Goal: Information Seeking & Learning: Compare options

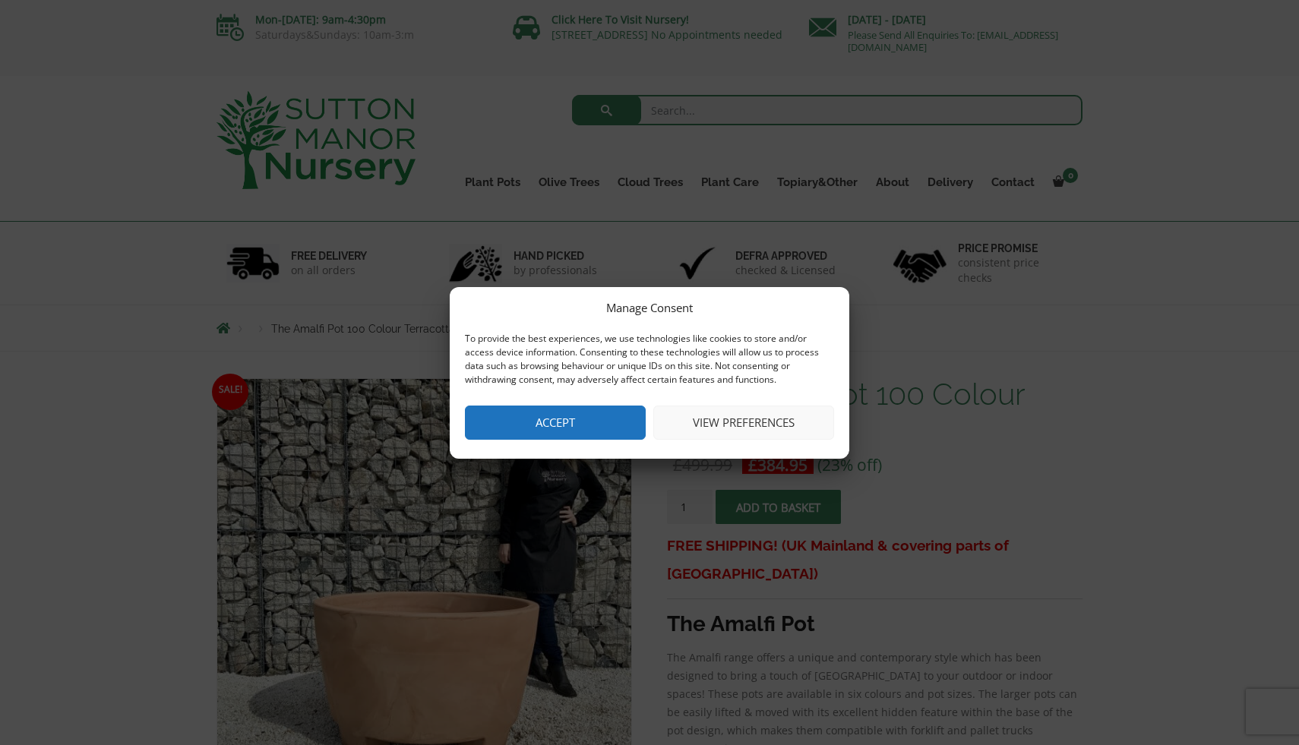
click at [569, 421] on button "Accept" at bounding box center [555, 423] width 181 height 34
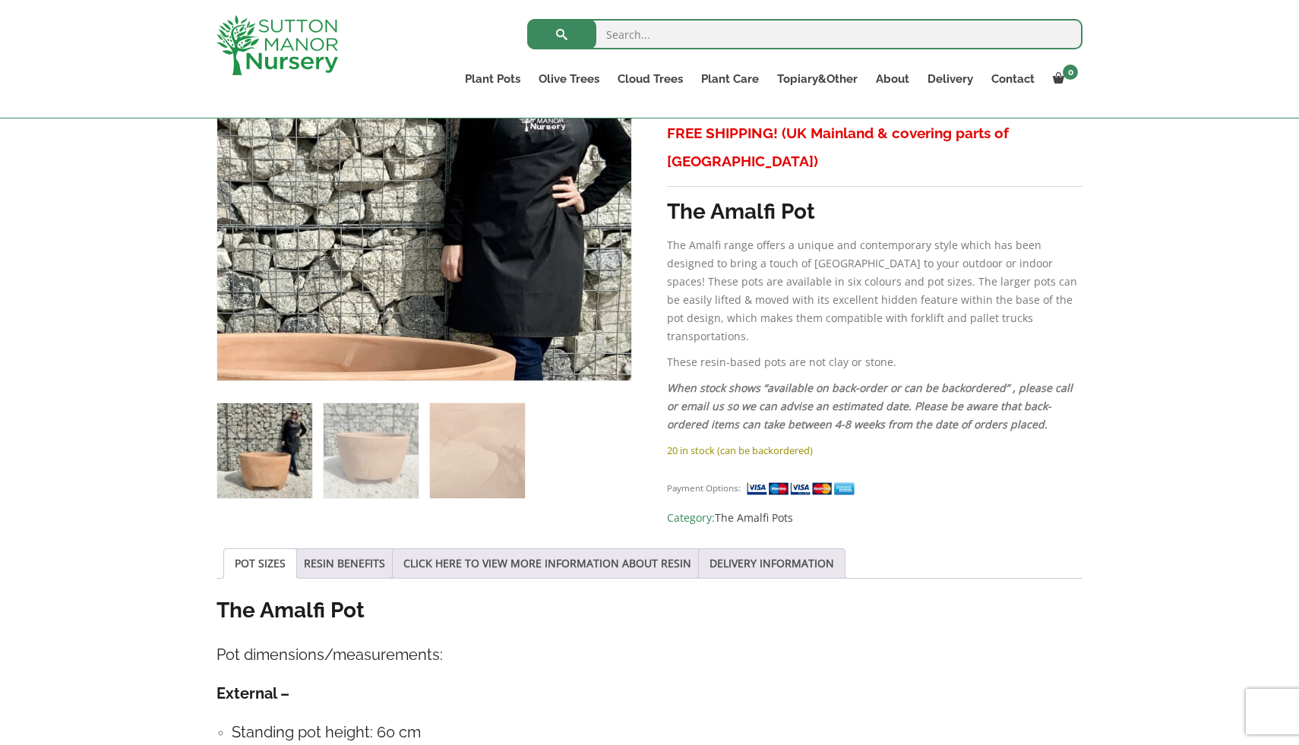
scroll to position [388, 0]
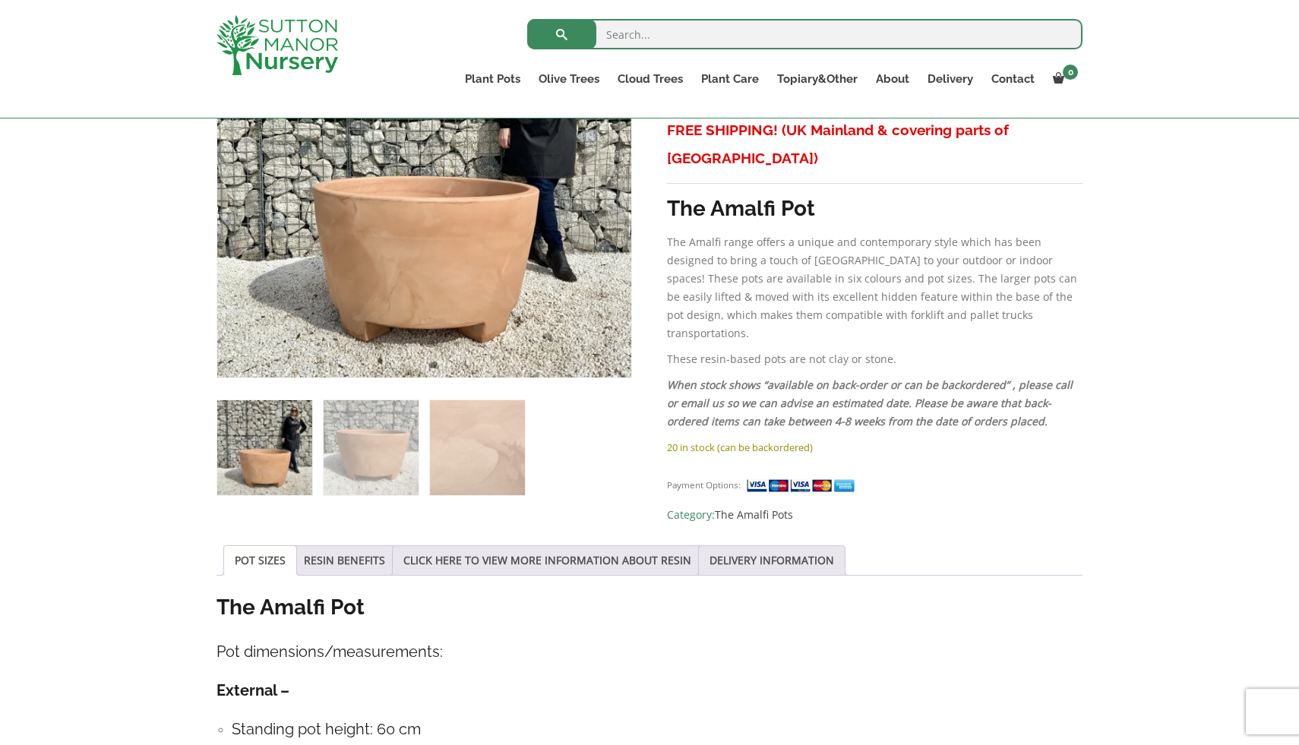
click at [262, 441] on img at bounding box center [264, 447] width 95 height 95
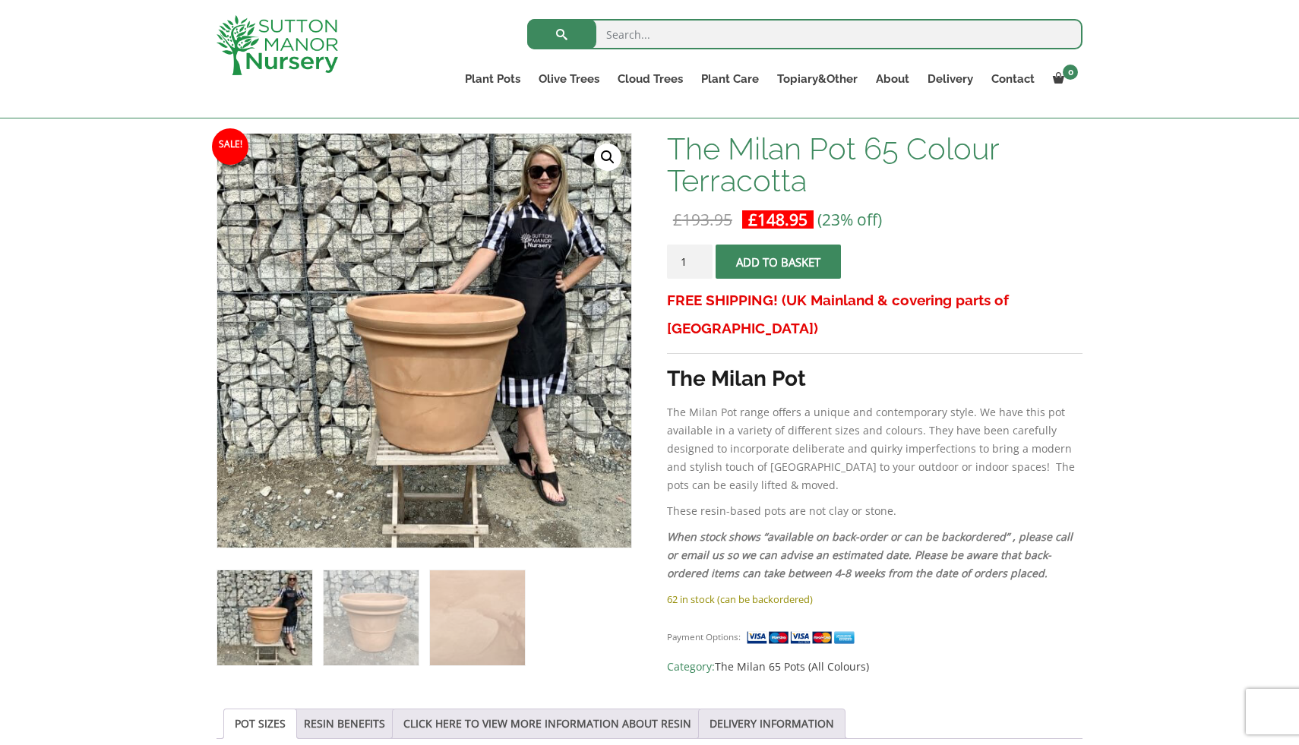
scroll to position [219, 0]
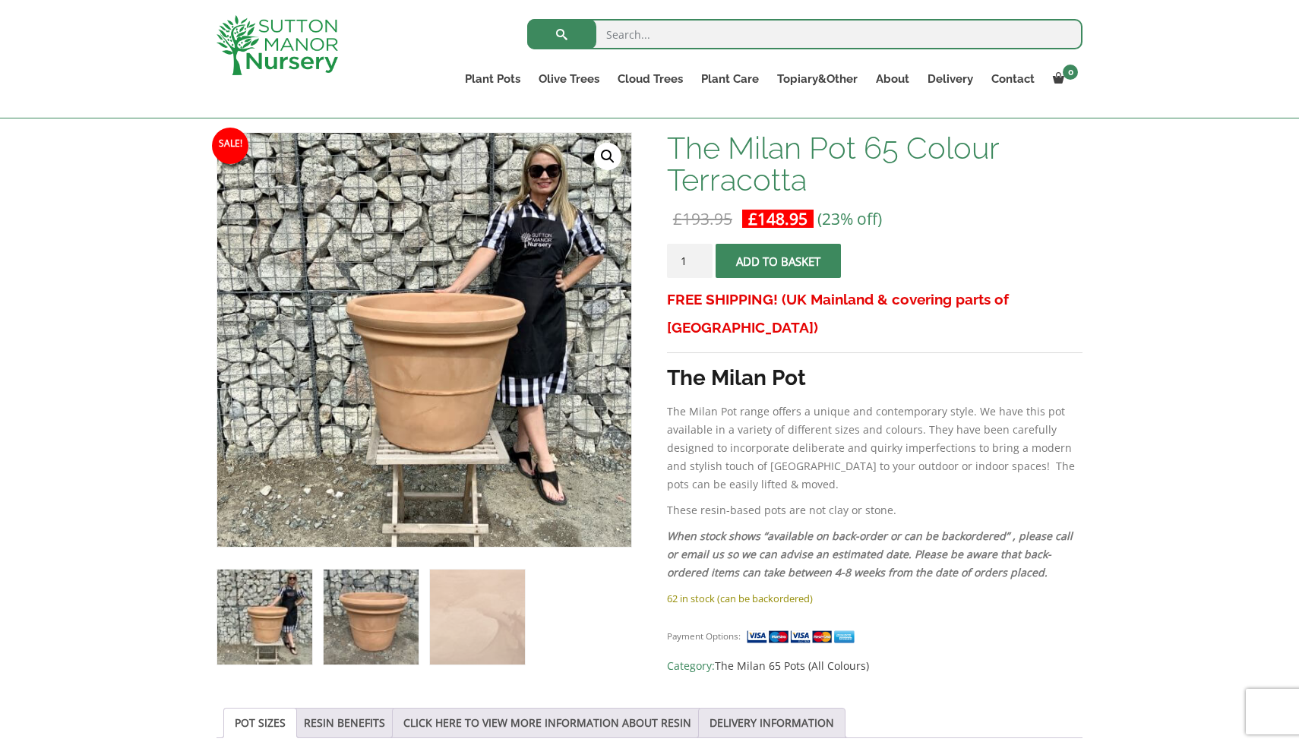
click at [374, 608] on img at bounding box center [370, 617] width 95 height 95
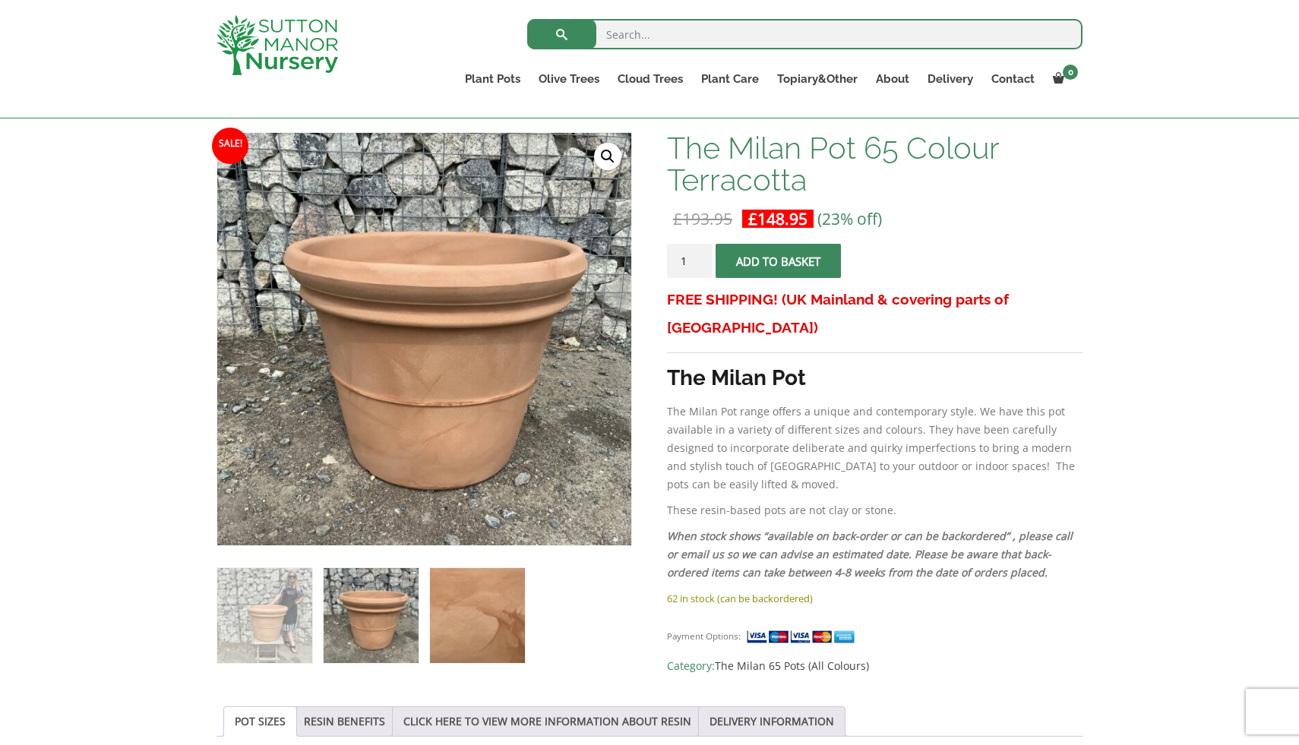
click at [480, 605] on img at bounding box center [477, 615] width 95 height 95
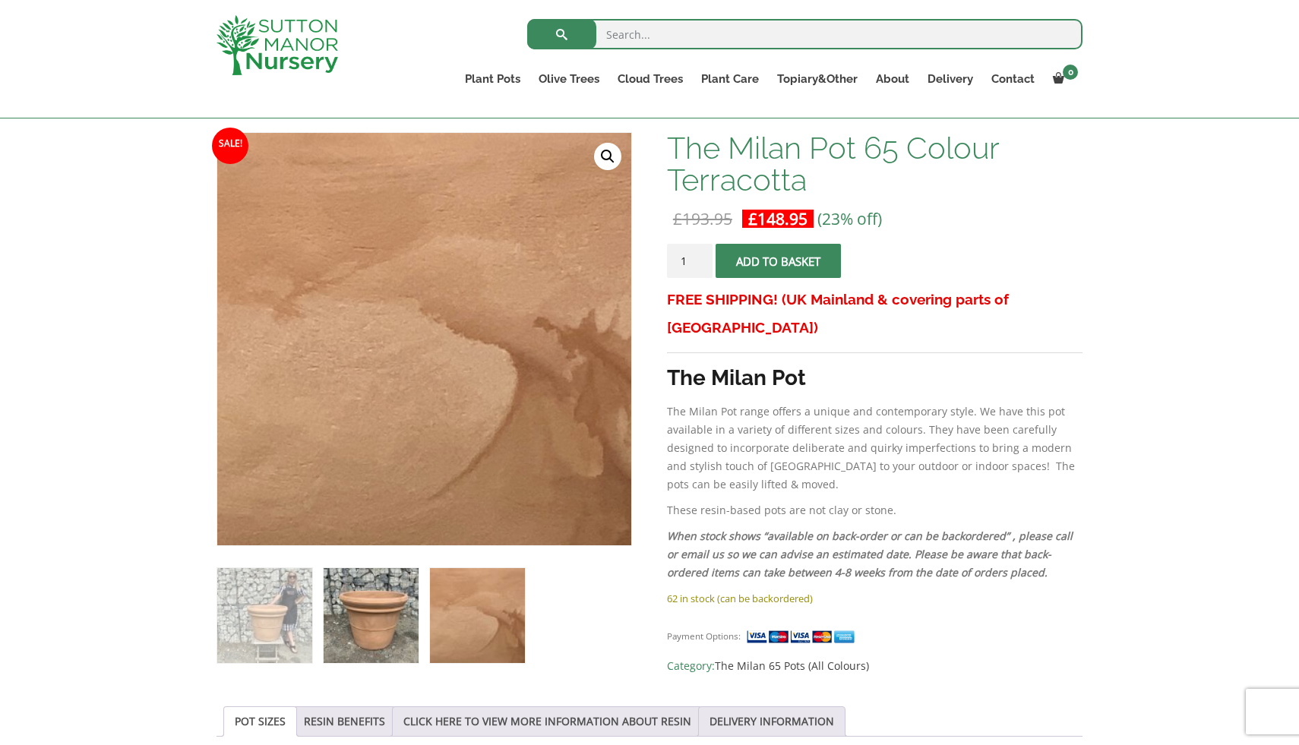
click at [397, 594] on img at bounding box center [370, 615] width 95 height 95
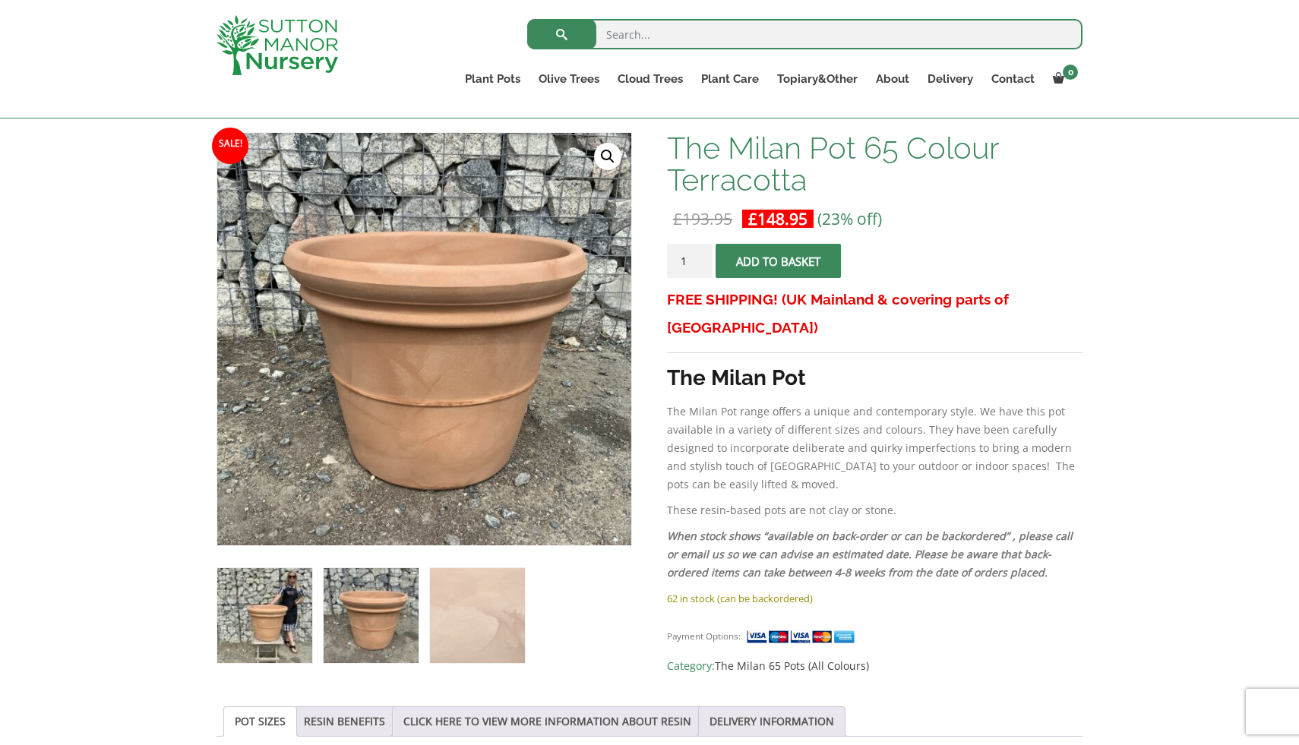
click at [286, 608] on img at bounding box center [264, 615] width 95 height 95
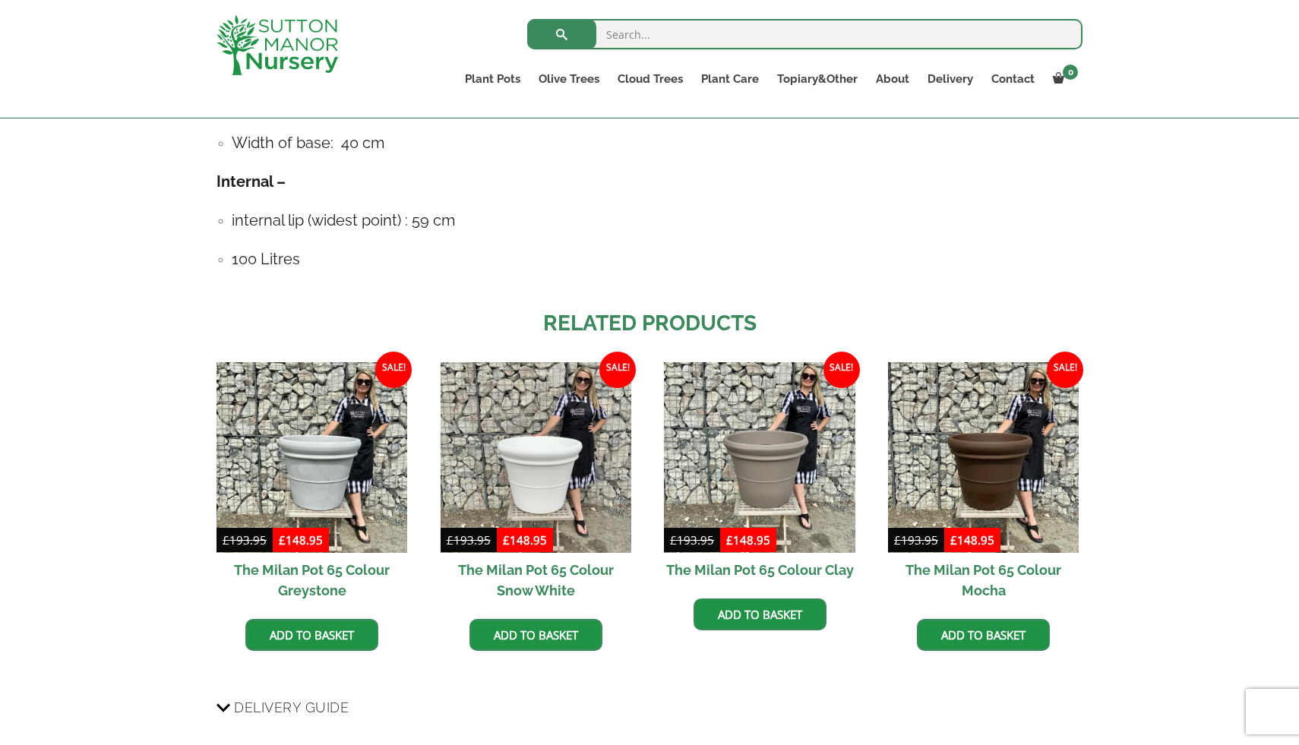
scroll to position [1044, 0]
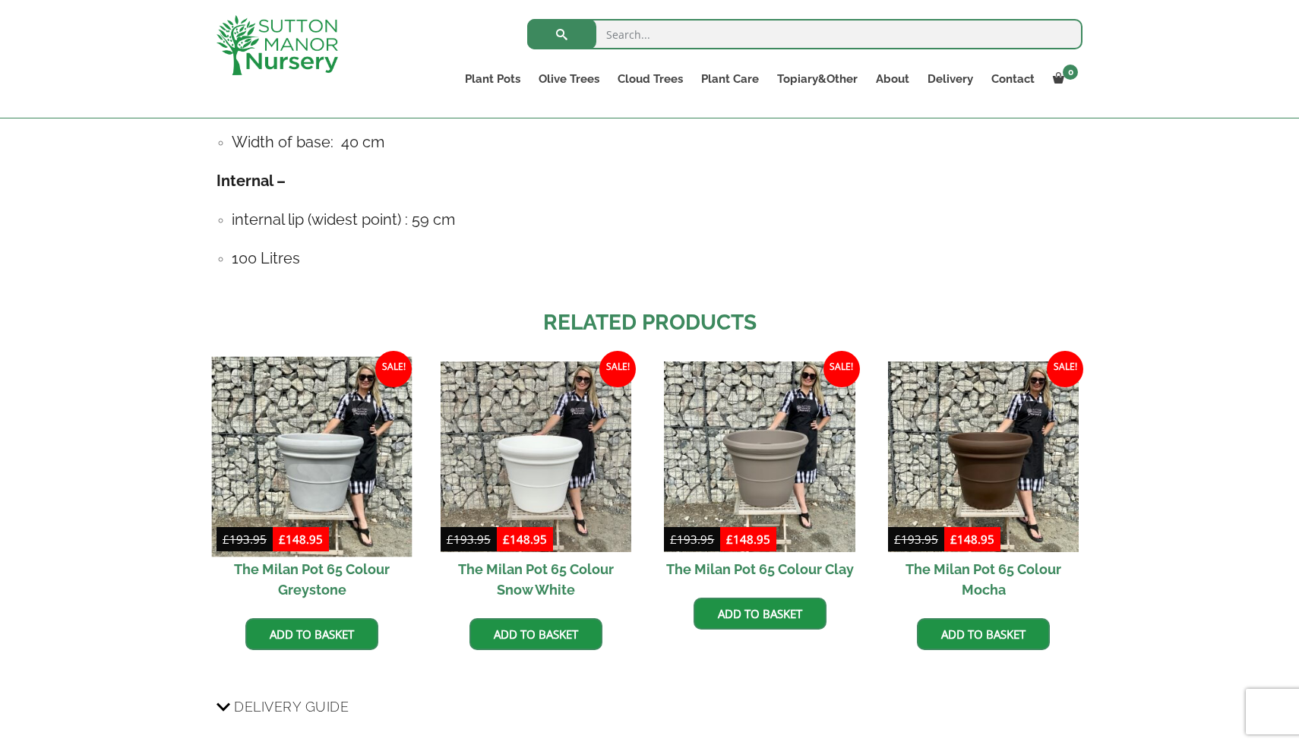
click at [309, 462] on img at bounding box center [312, 456] width 200 height 200
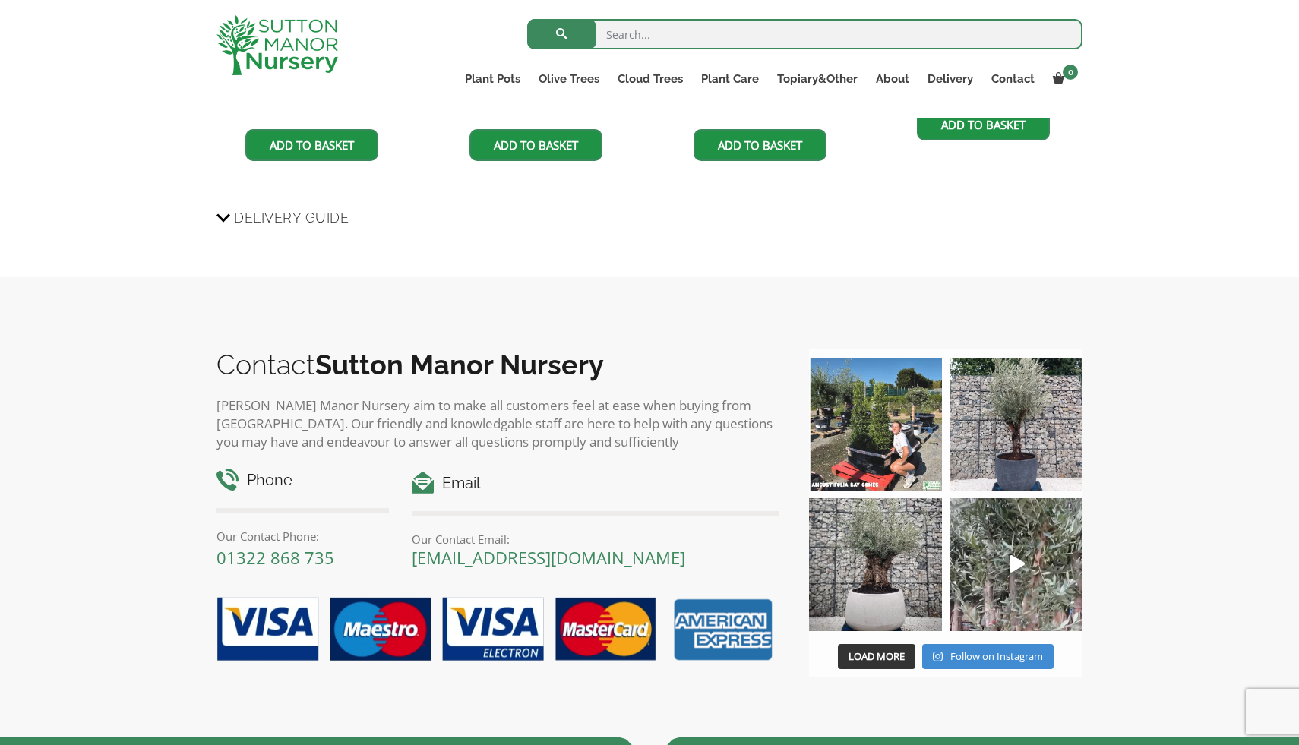
scroll to position [1535, 0]
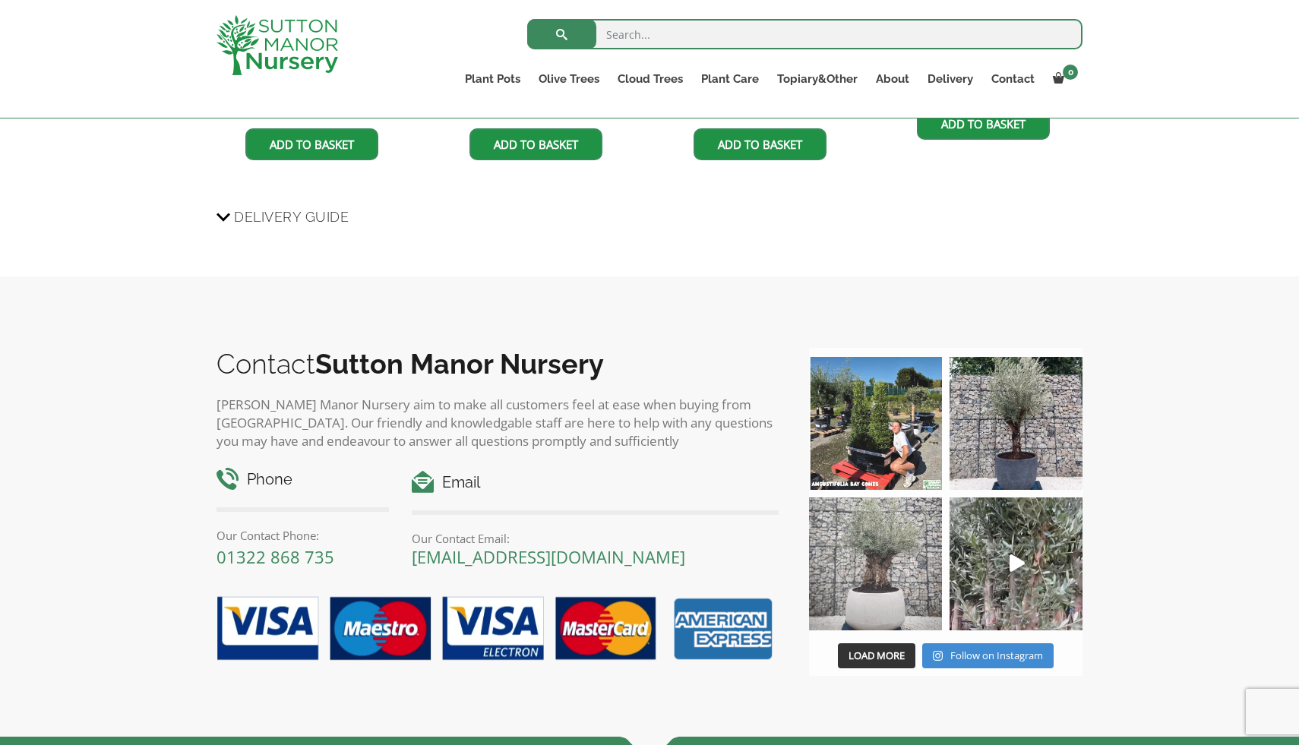
click at [882, 578] on img at bounding box center [875, 563] width 133 height 133
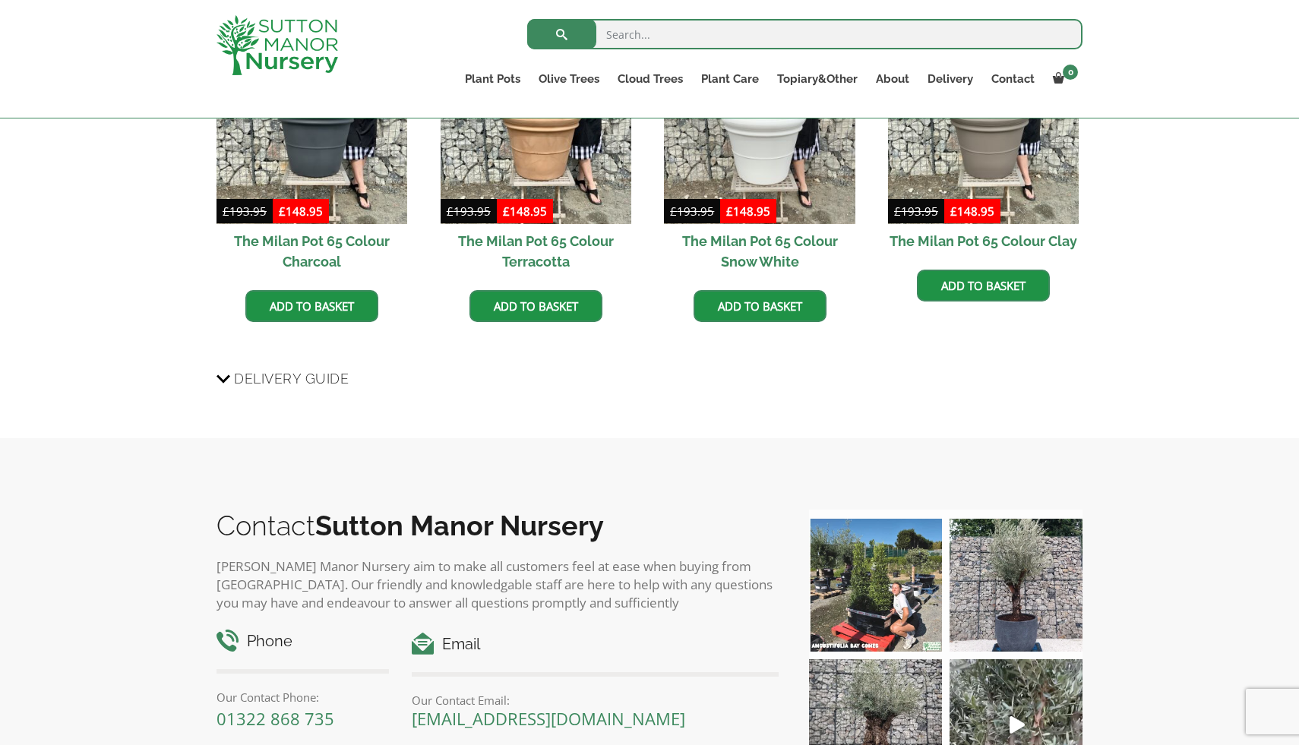
scroll to position [1349, 0]
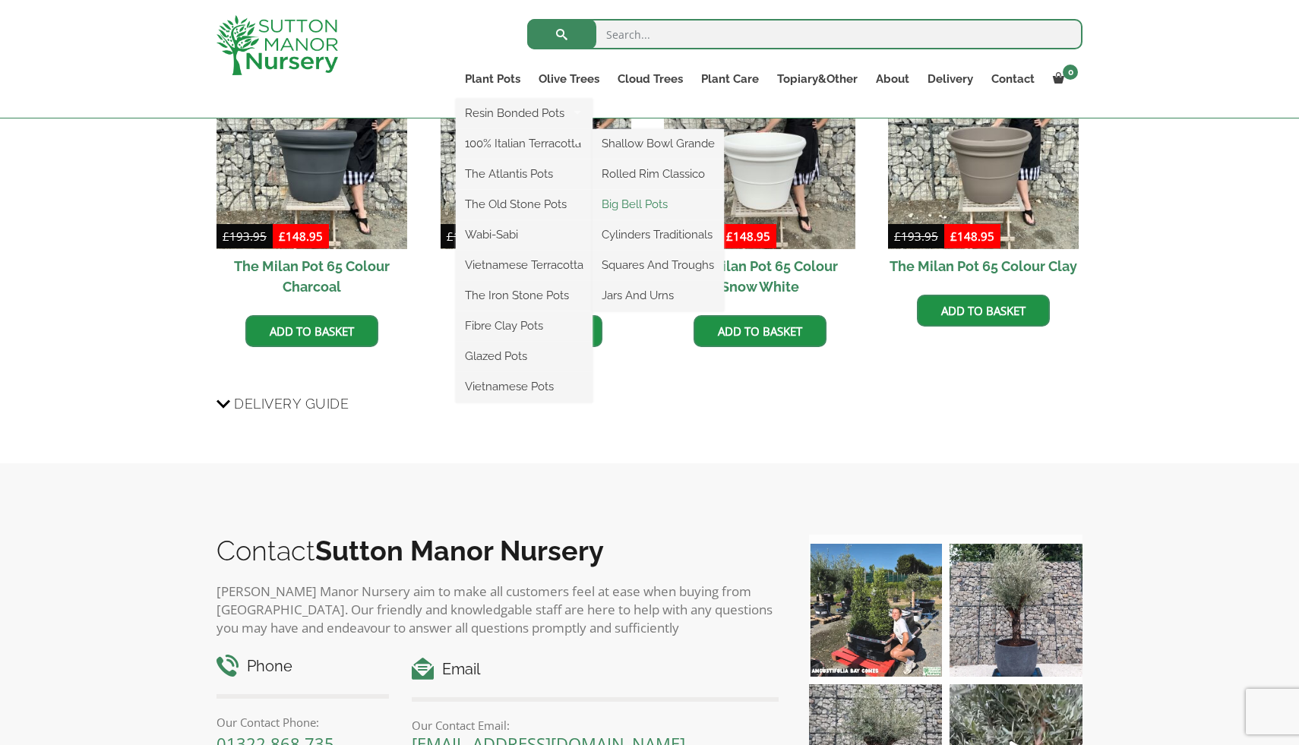
click at [634, 203] on link "Big Bell Pots" at bounding box center [657, 204] width 131 height 23
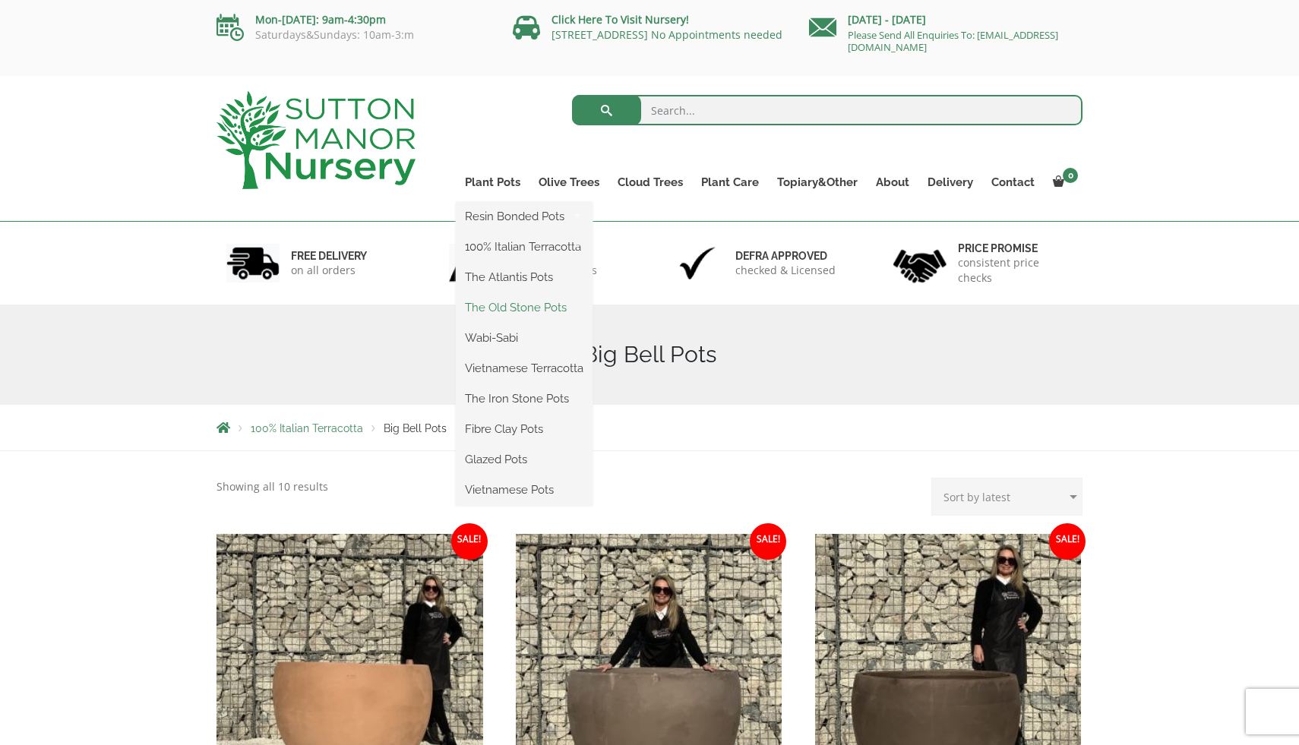
click at [510, 304] on link "The Old Stone Pots" at bounding box center [524, 307] width 137 height 23
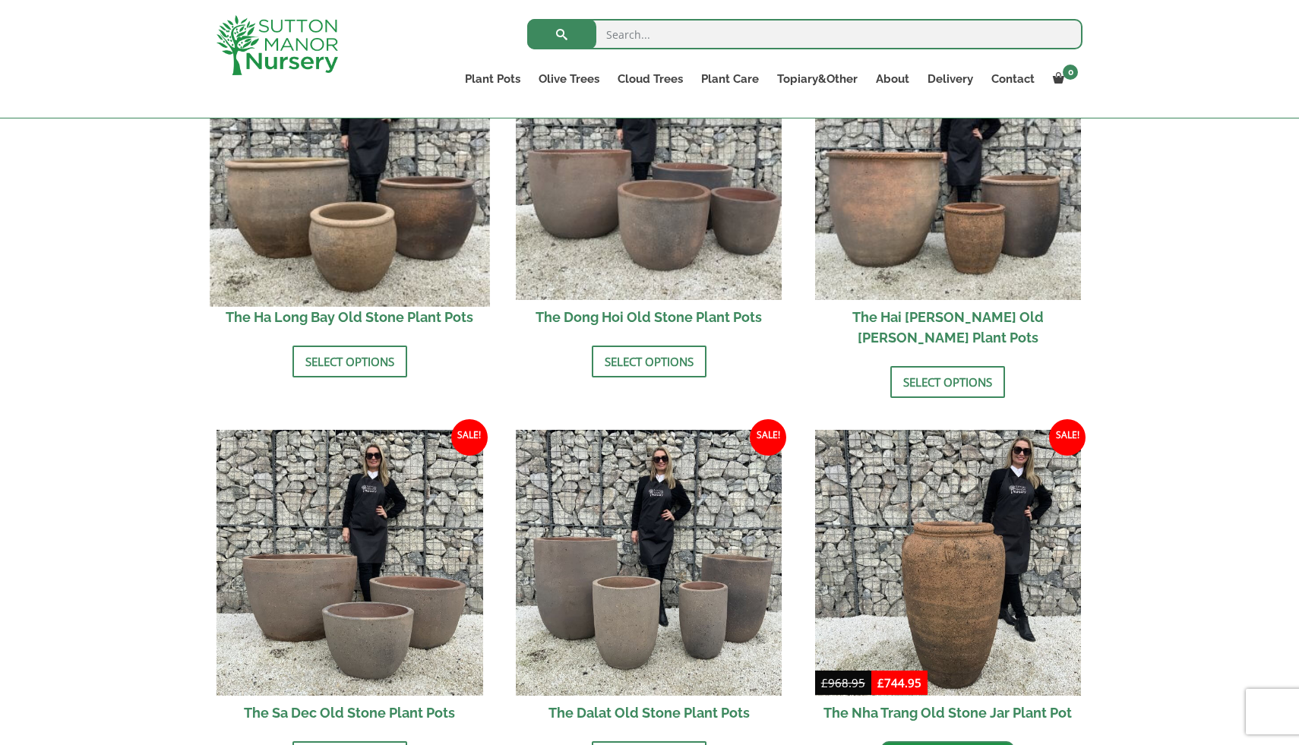
scroll to position [619, 0]
click at [421, 219] on img at bounding box center [349, 166] width 279 height 279
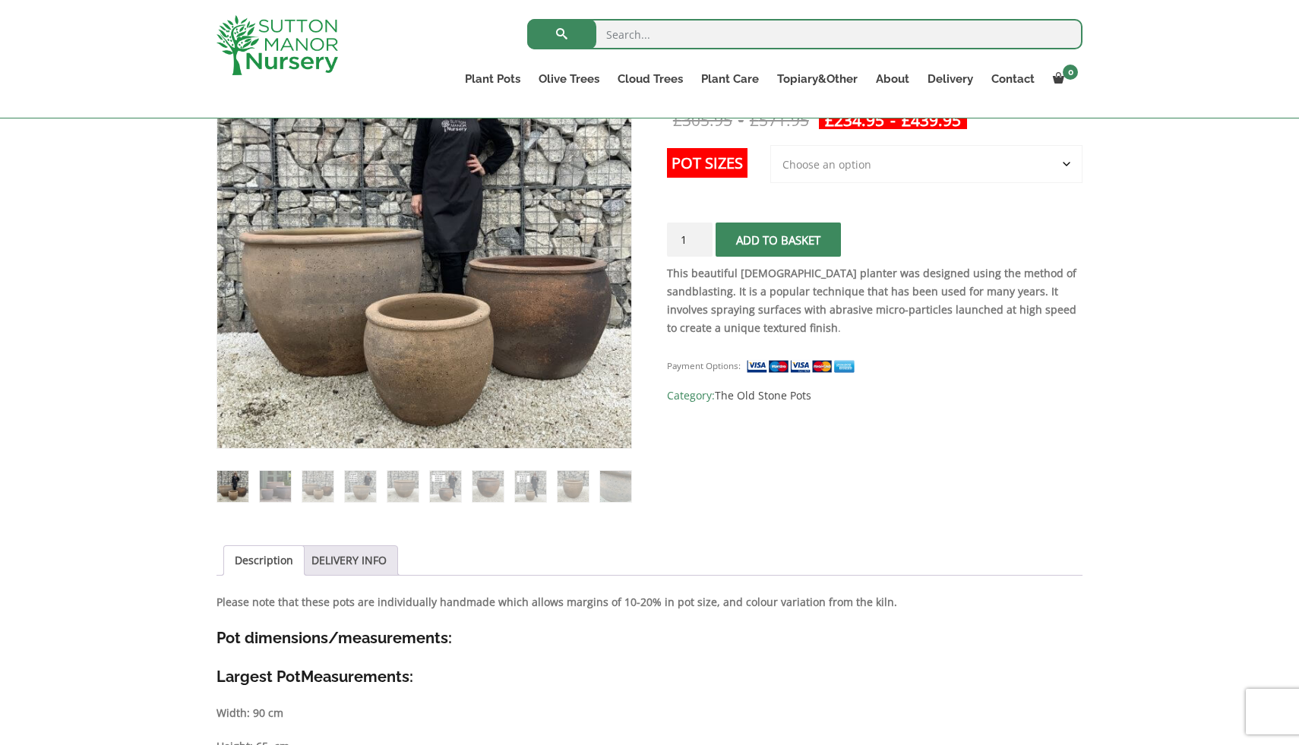
scroll to position [318, 0]
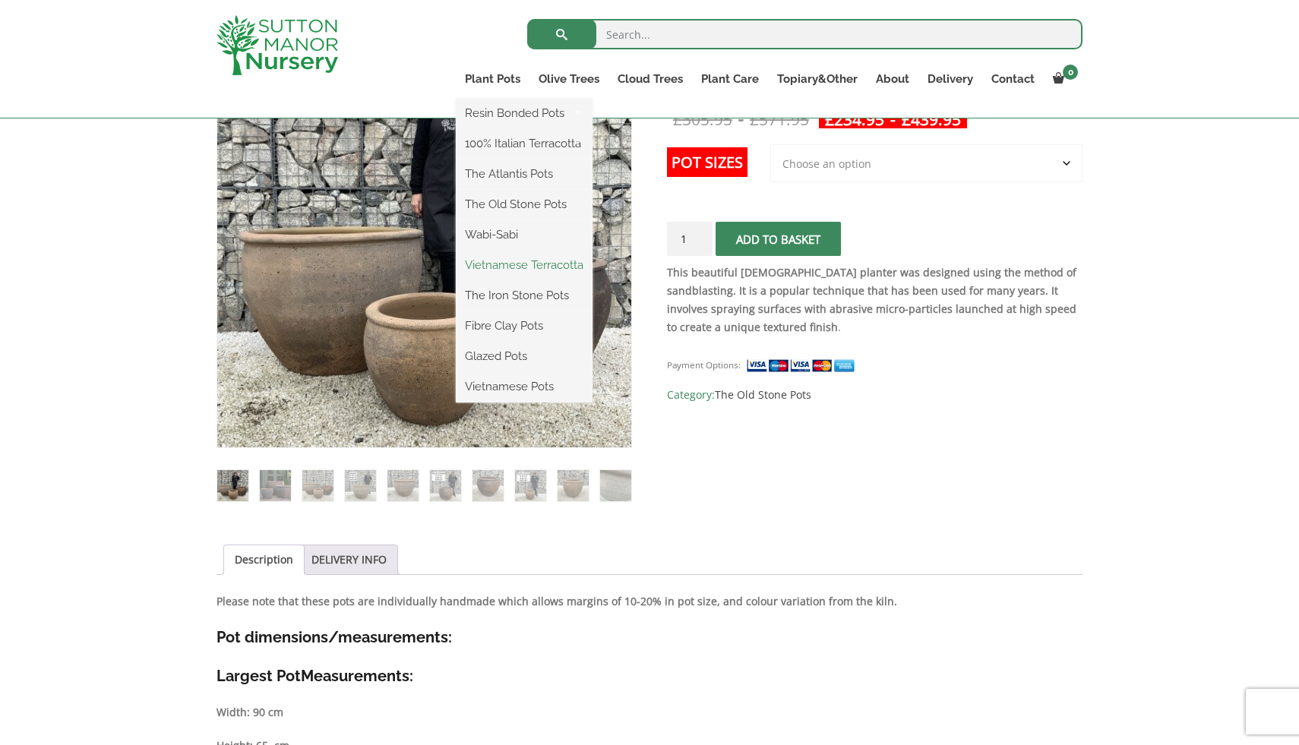
click at [511, 266] on link "Vietnamese Terracotta" at bounding box center [524, 265] width 137 height 23
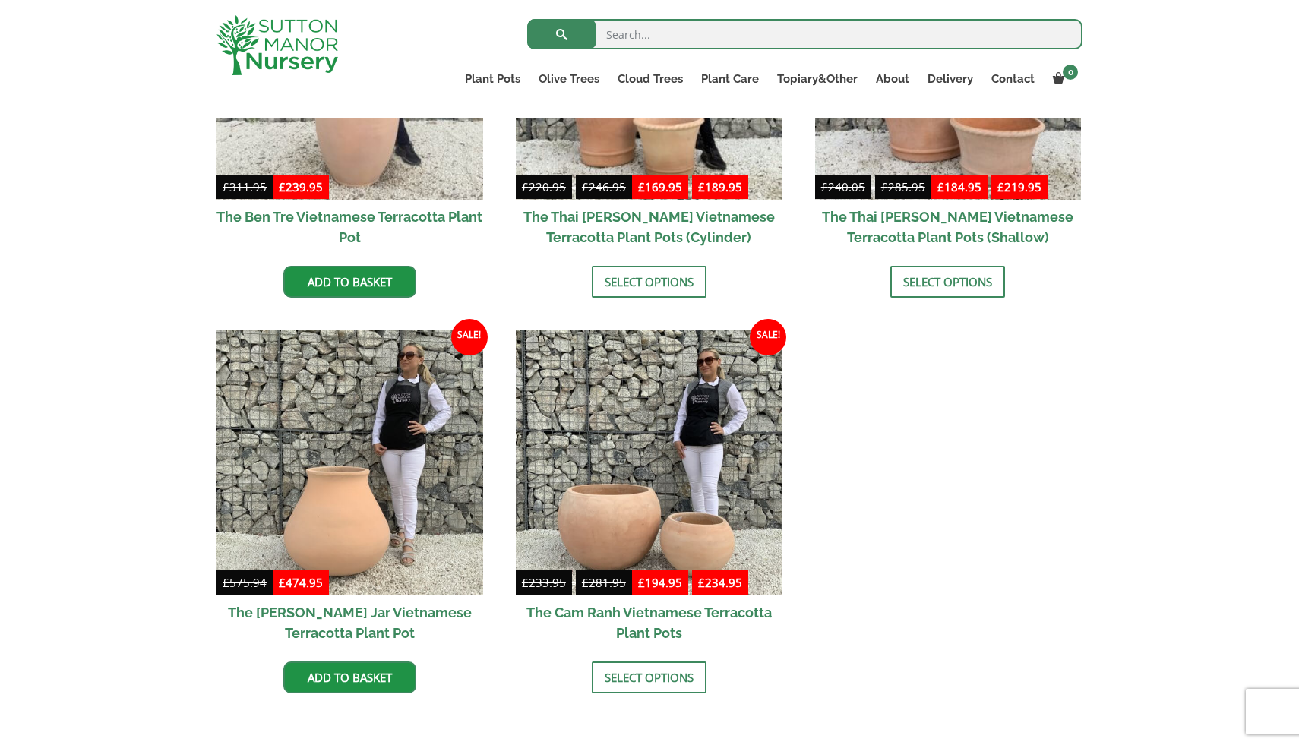
scroll to position [598, 0]
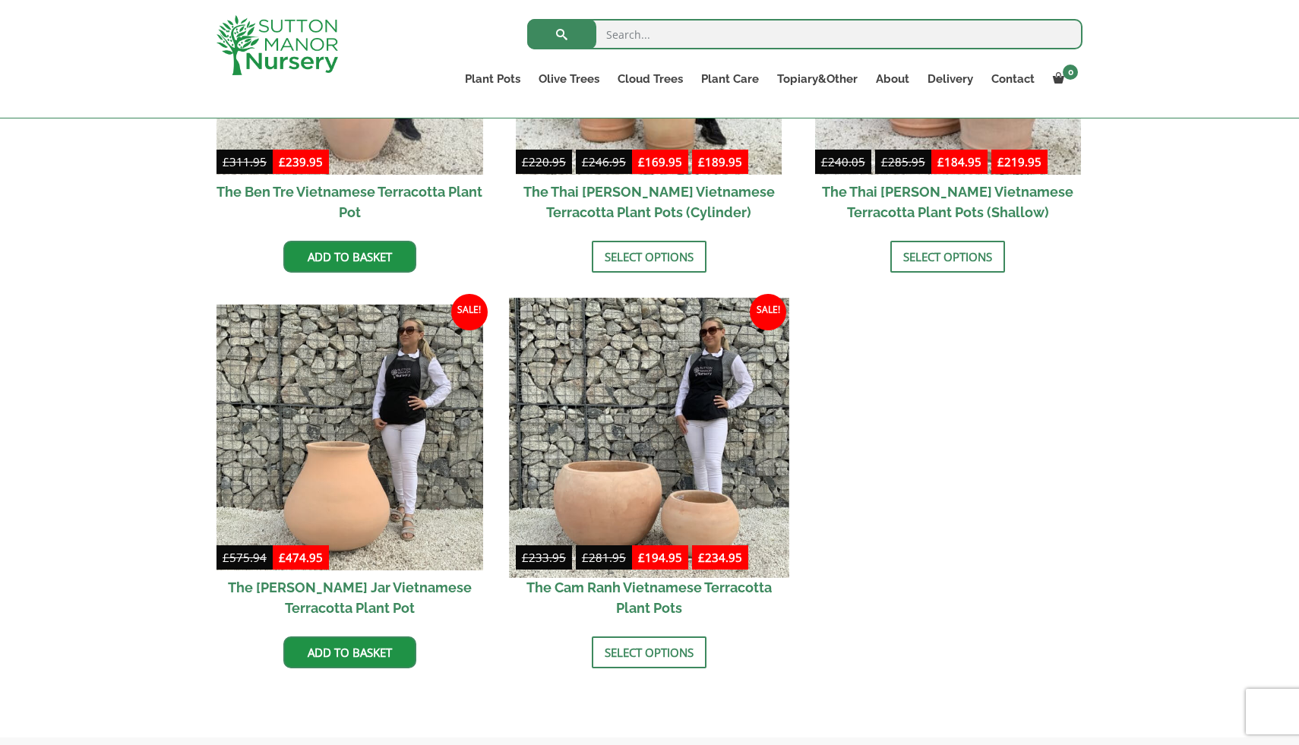
click at [591, 441] on img at bounding box center [648, 437] width 279 height 279
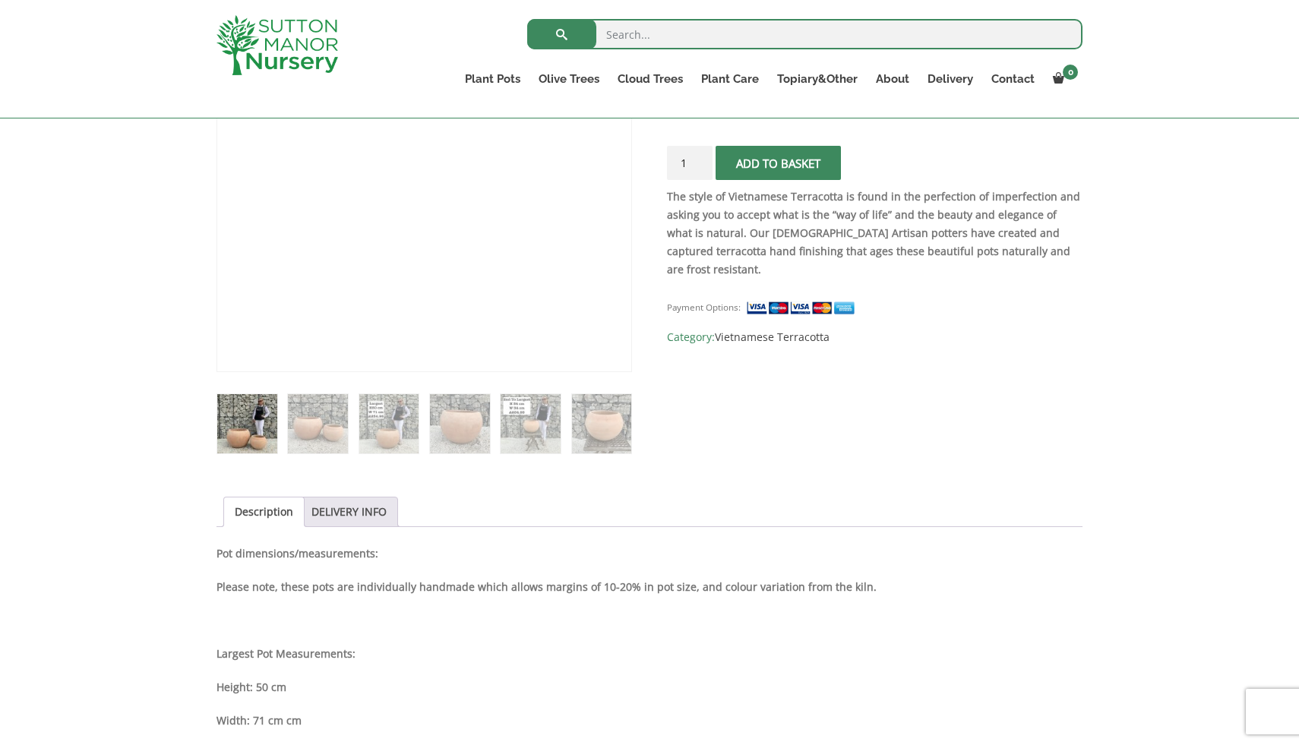
scroll to position [396, 0]
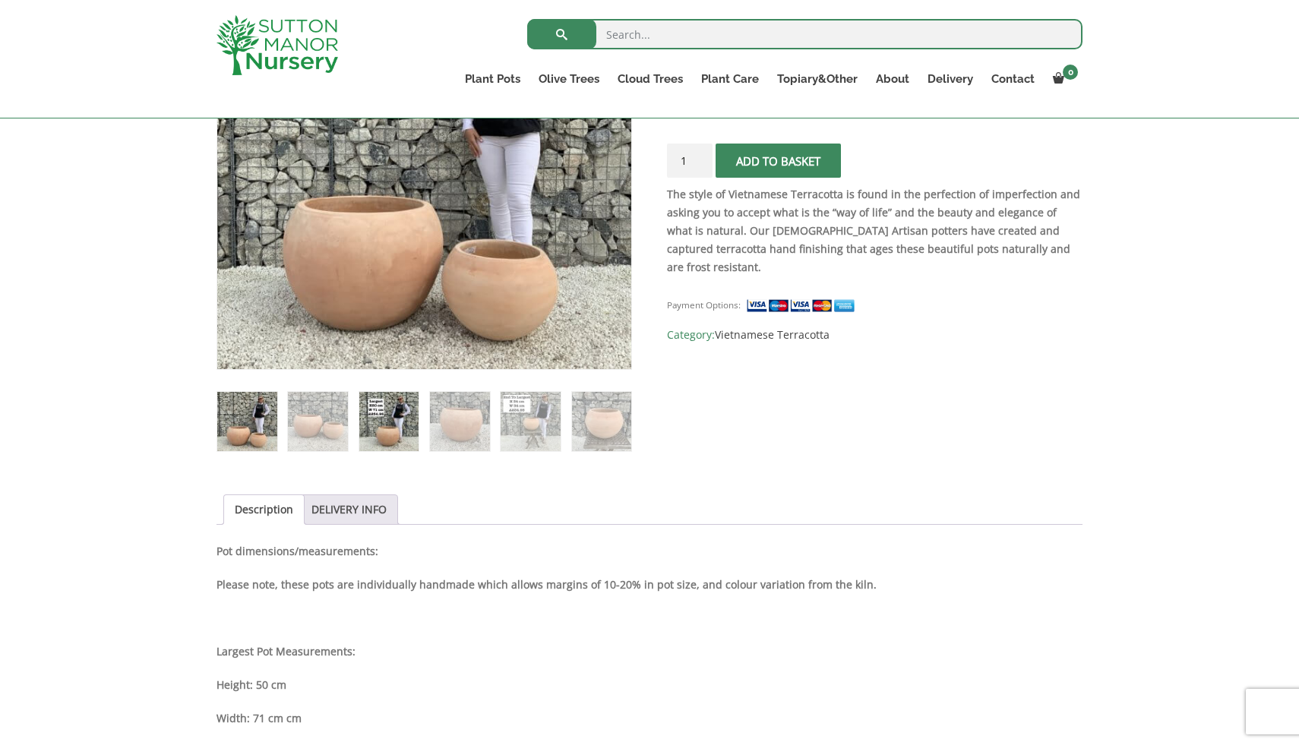
click at [383, 418] on img at bounding box center [389, 422] width 60 height 60
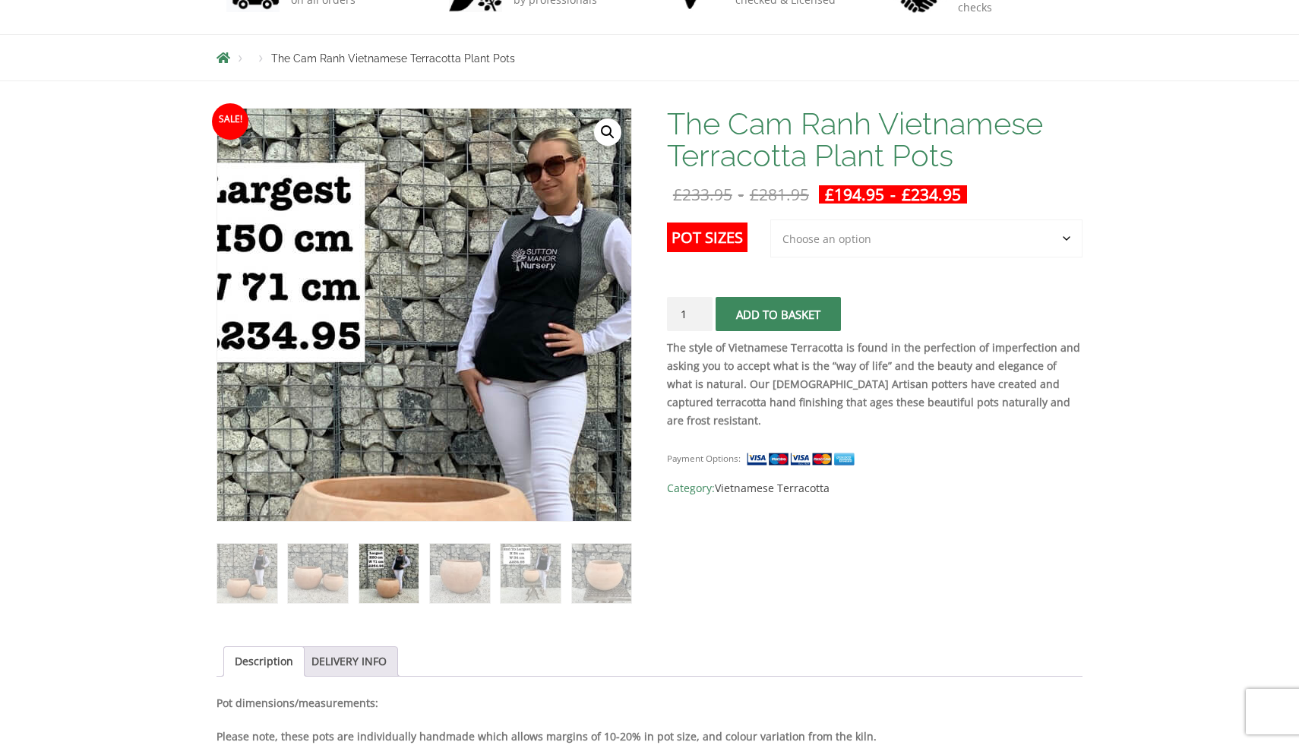
scroll to position [0, 0]
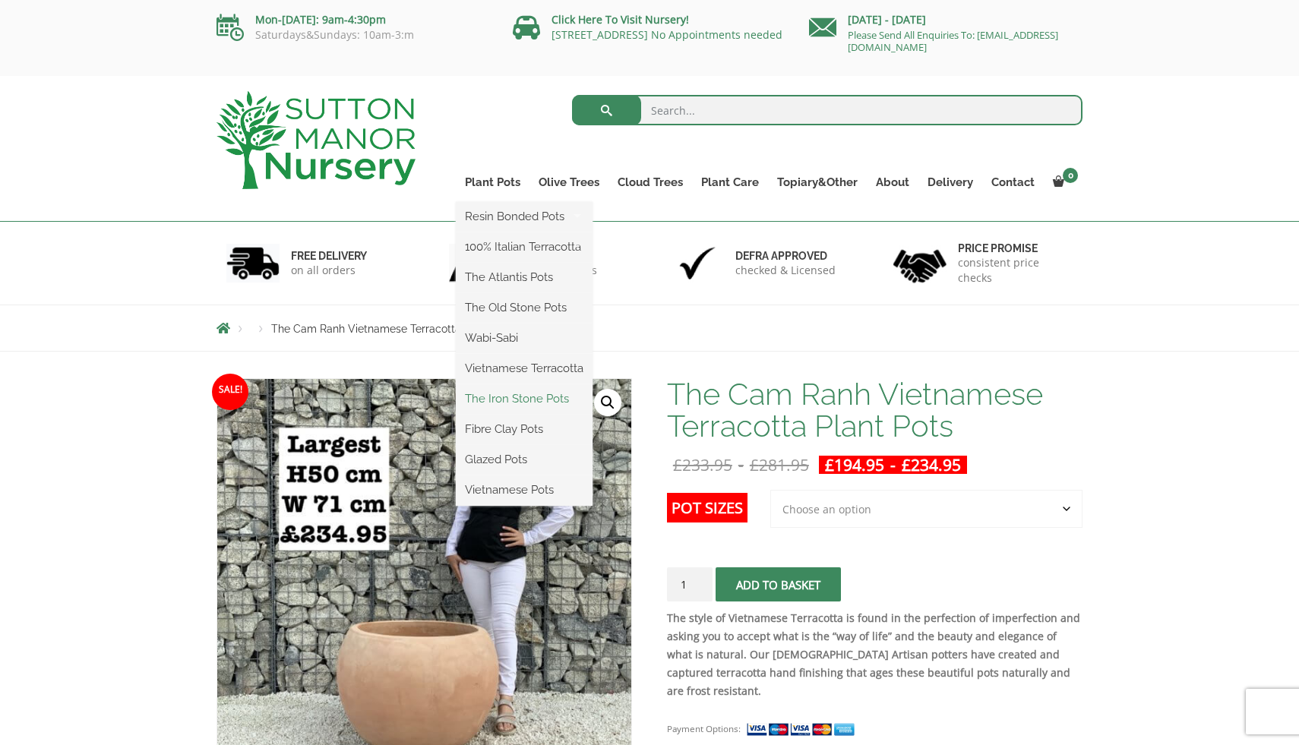
click at [516, 396] on link "The Iron Stone Pots" at bounding box center [524, 398] width 137 height 23
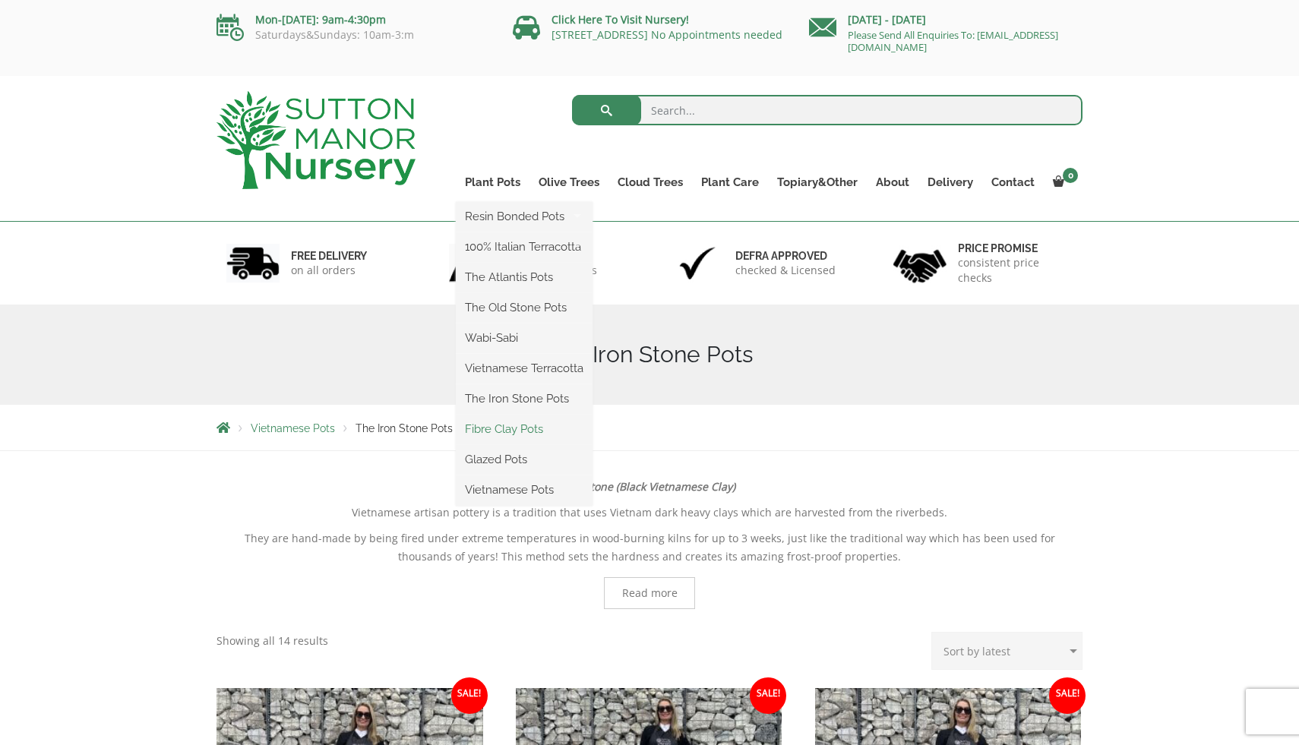
click at [516, 427] on link "Fibre Clay Pots" at bounding box center [524, 429] width 137 height 23
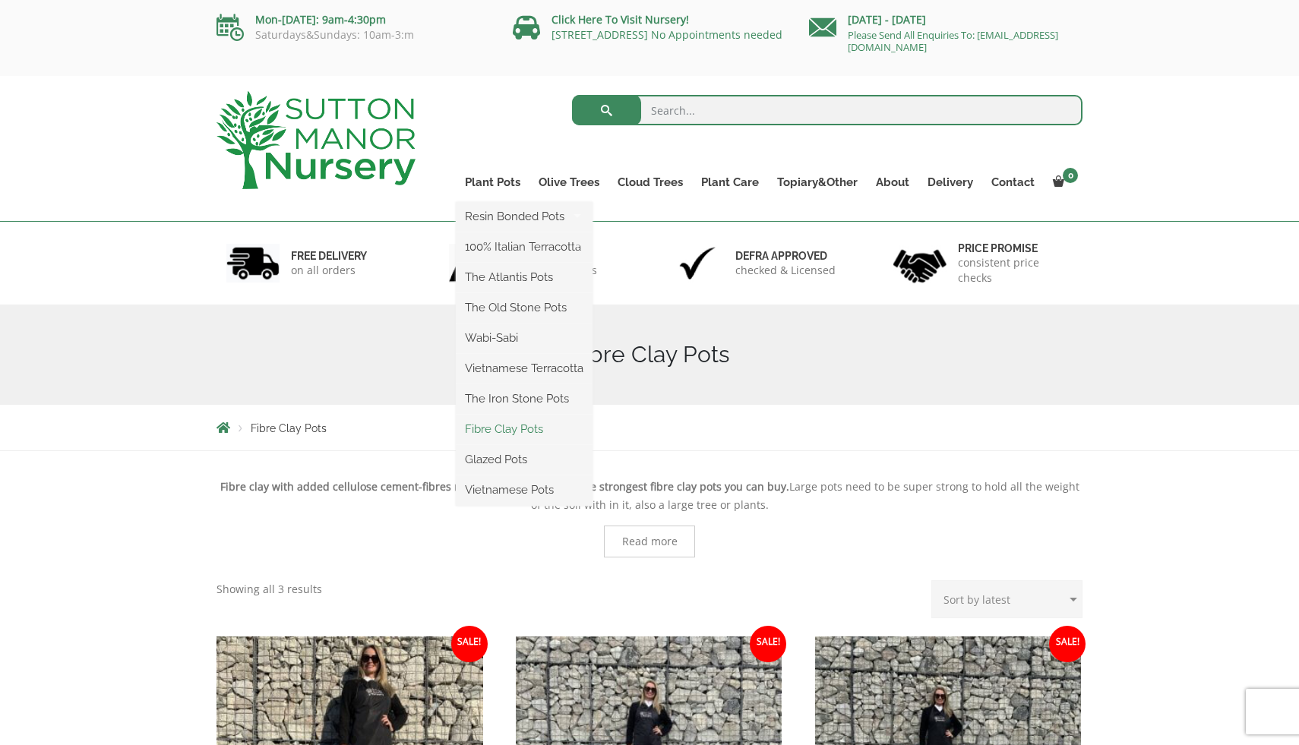
click at [513, 428] on link "Fibre Clay Pots" at bounding box center [524, 429] width 137 height 23
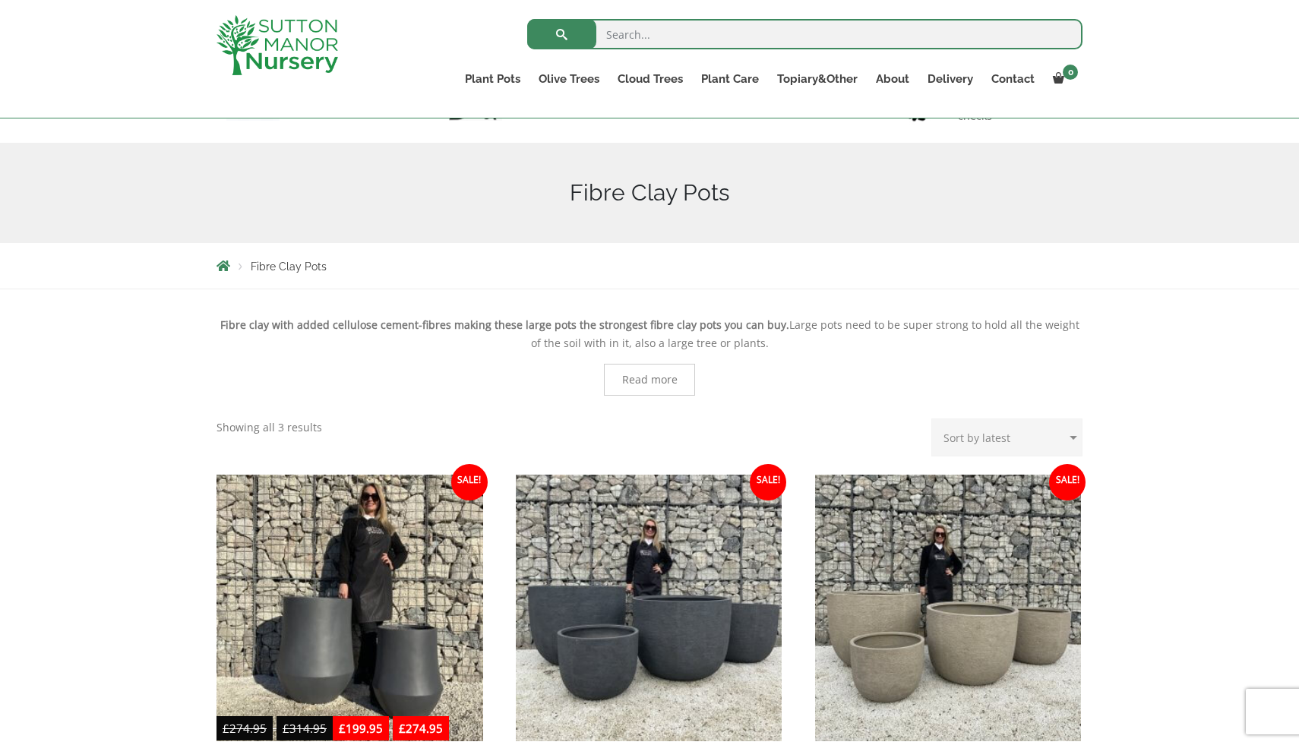
scroll to position [112, 0]
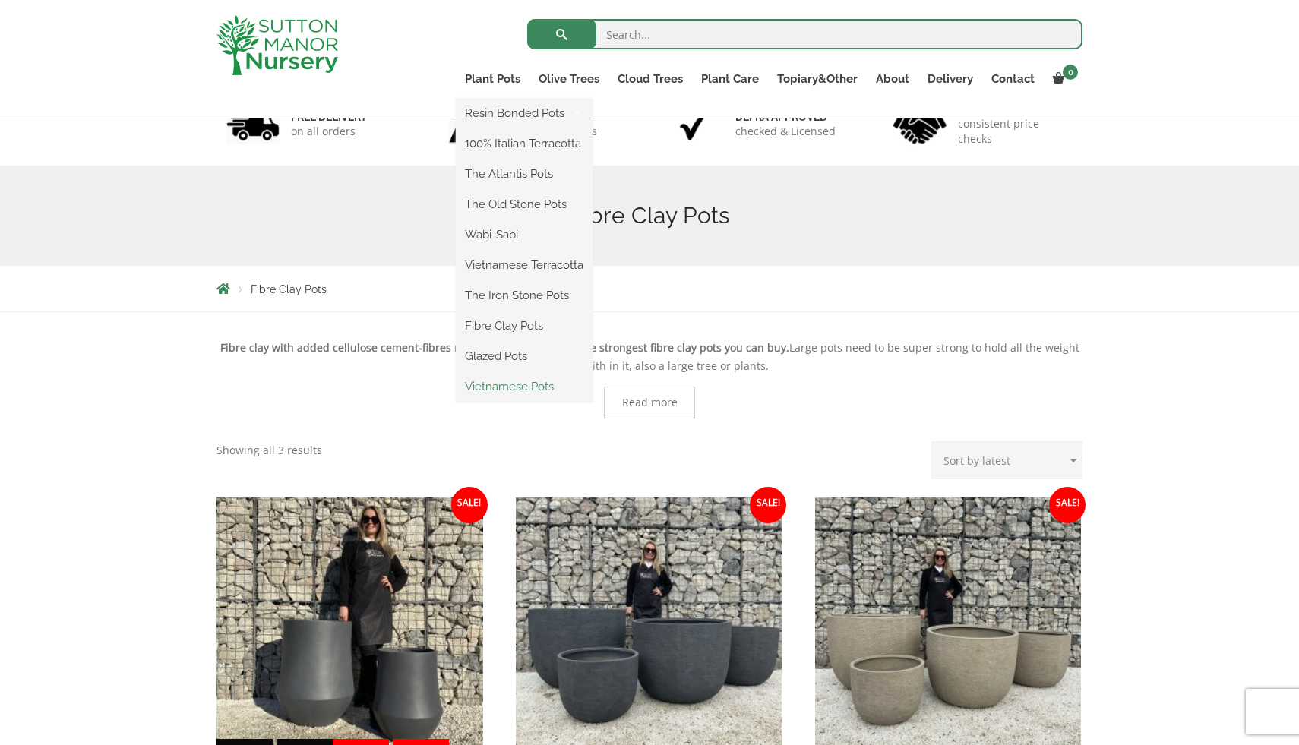
click at [515, 387] on link "Vietnamese Pots" at bounding box center [524, 386] width 137 height 23
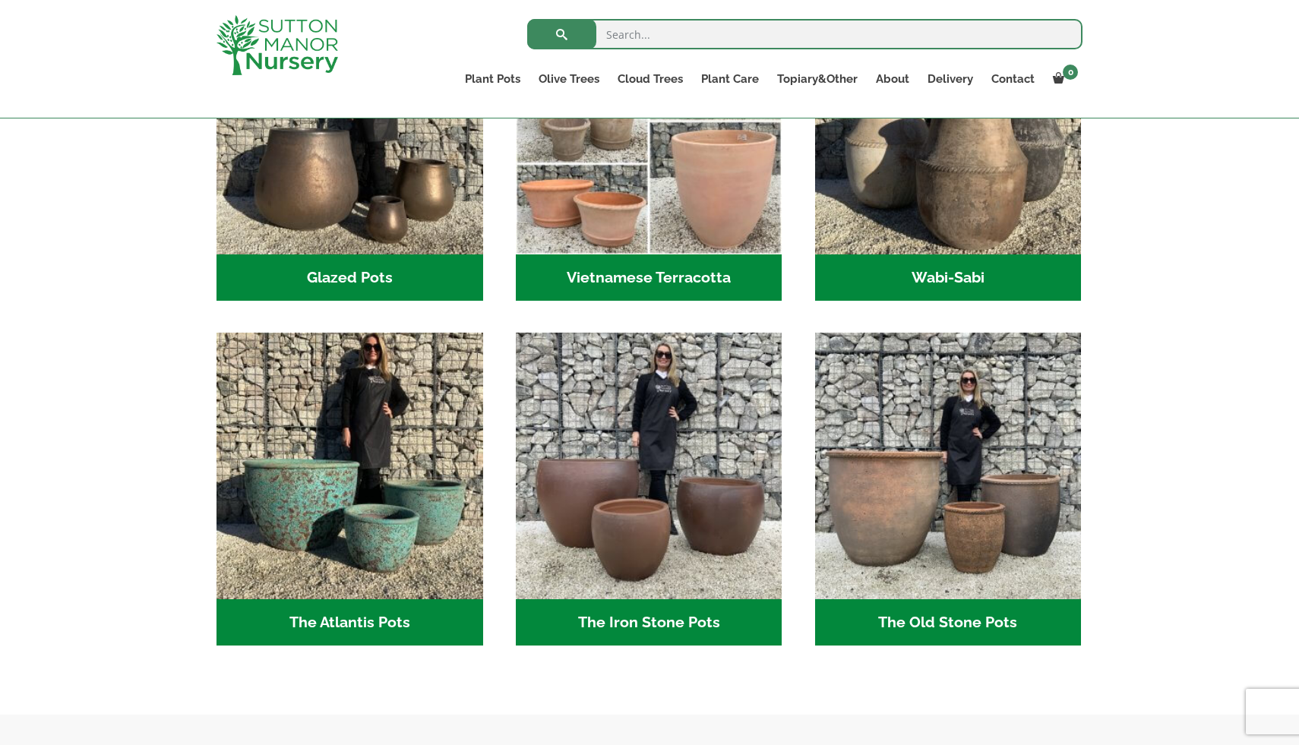
scroll to position [589, 0]
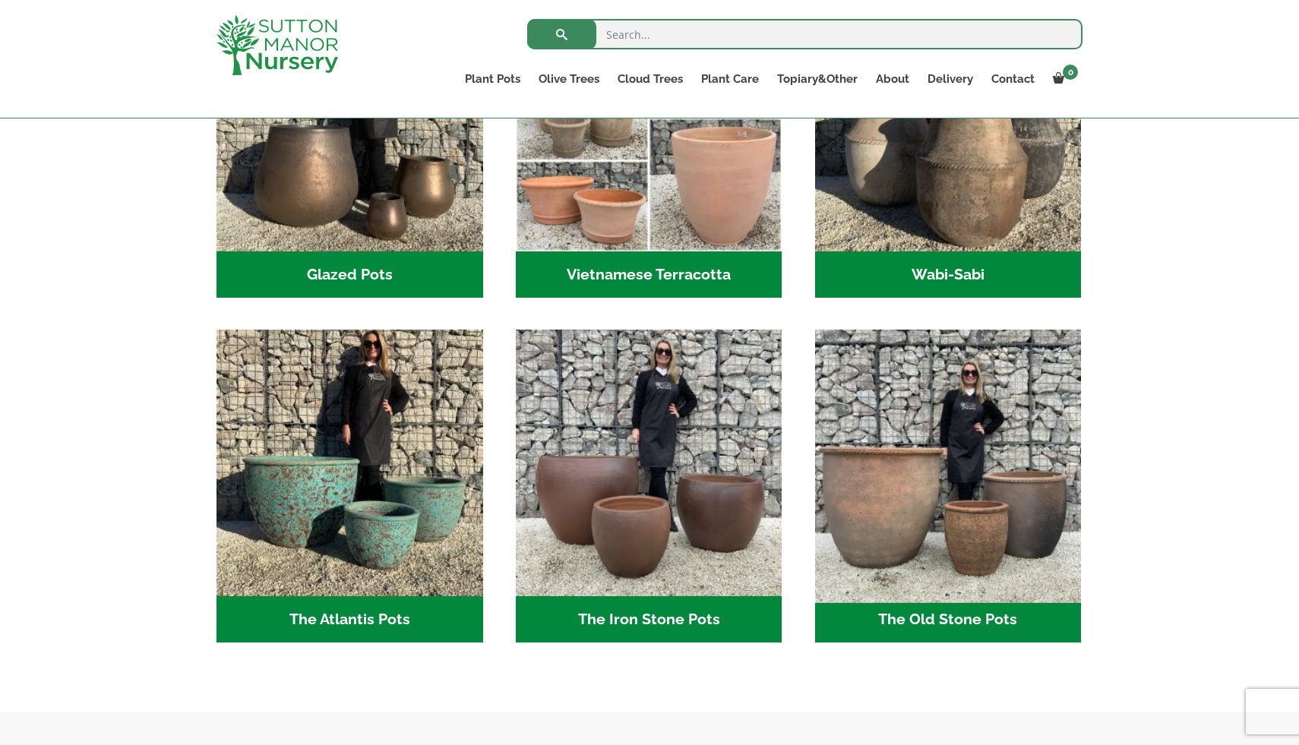
click at [1047, 503] on img "Visit product category The Old Stone Pots" at bounding box center [947, 462] width 279 height 279
